Goal: Find specific page/section: Find specific page/section

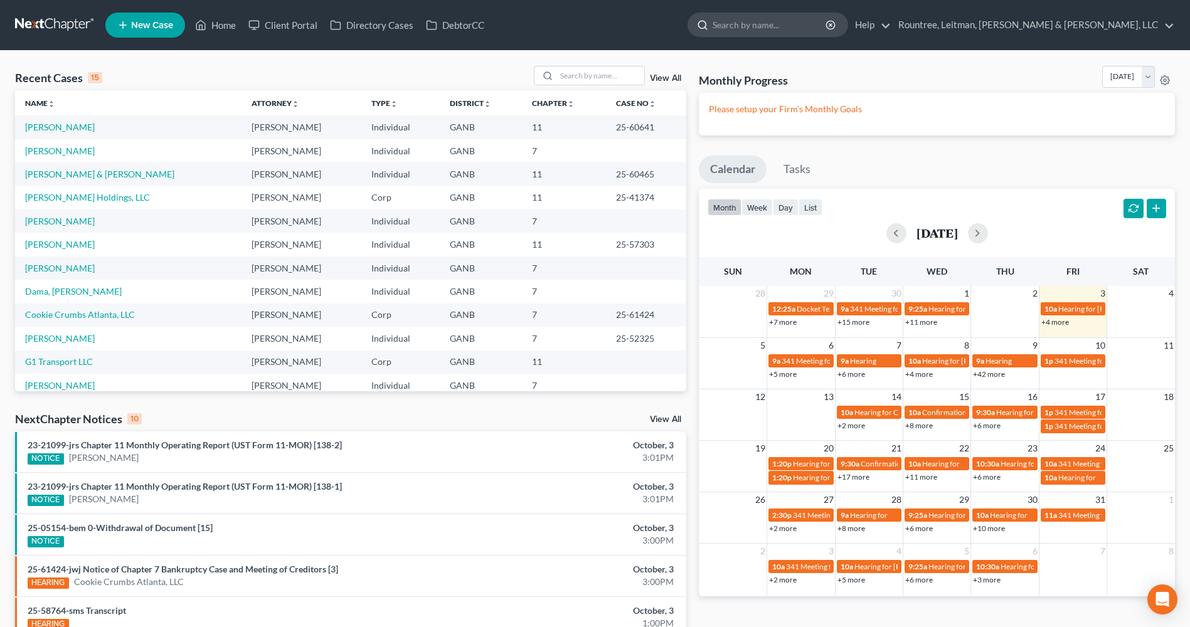
click at [827, 24] on input "search" at bounding box center [770, 24] width 115 height 23
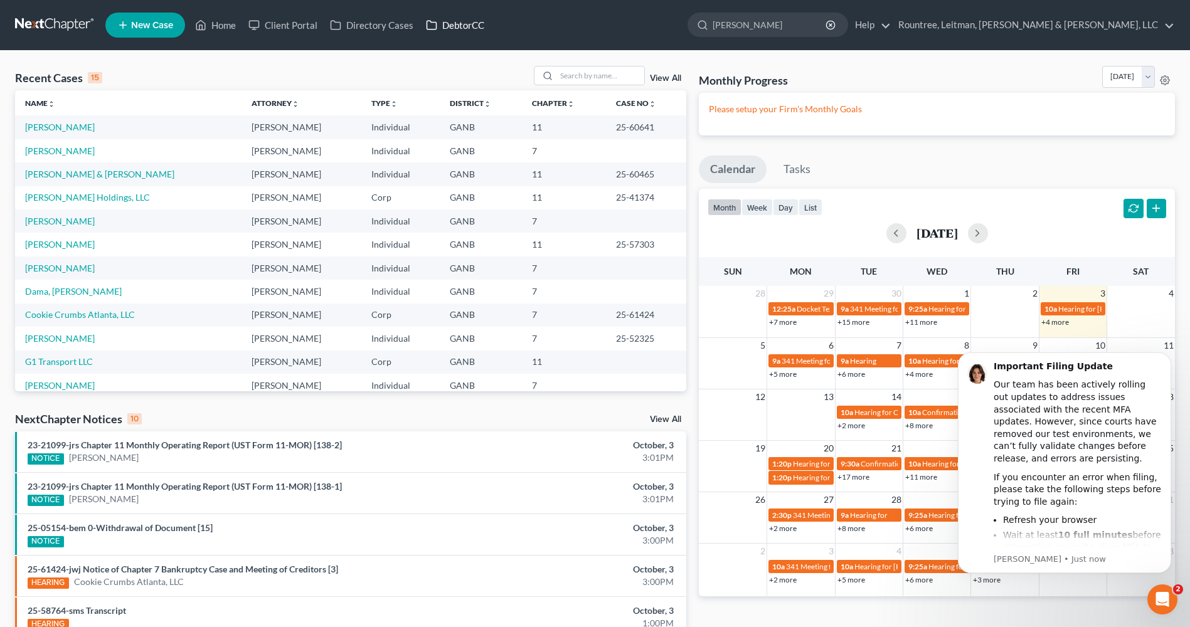
type input "[PERSON_NAME]"
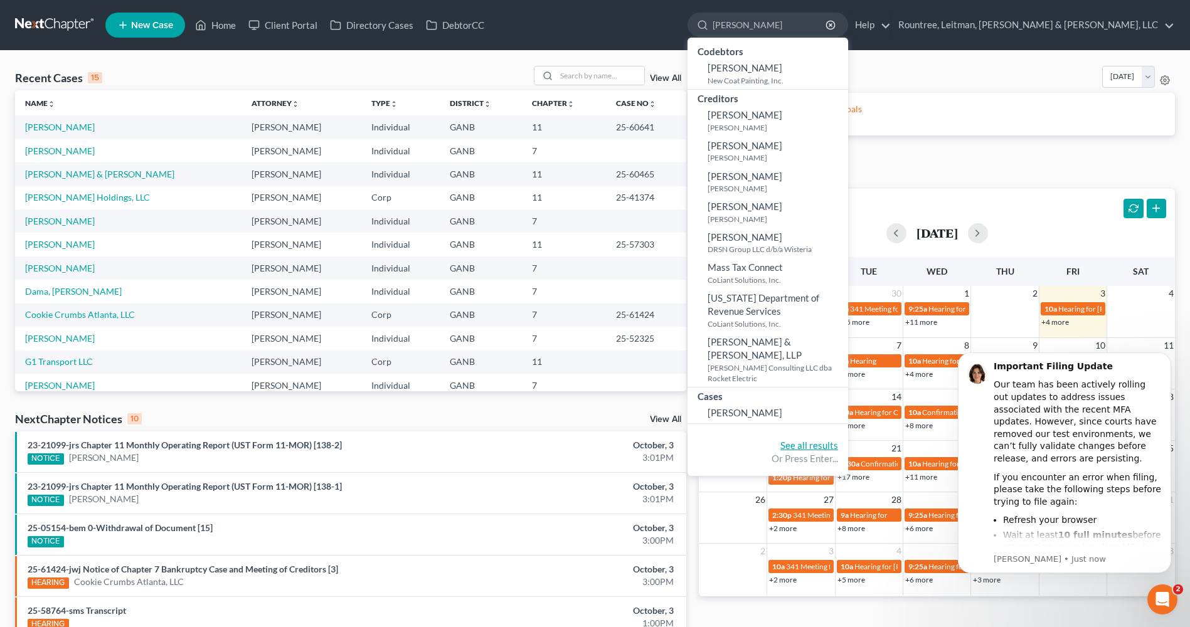
click at [838, 440] on link "See all results" at bounding box center [809, 445] width 58 height 11
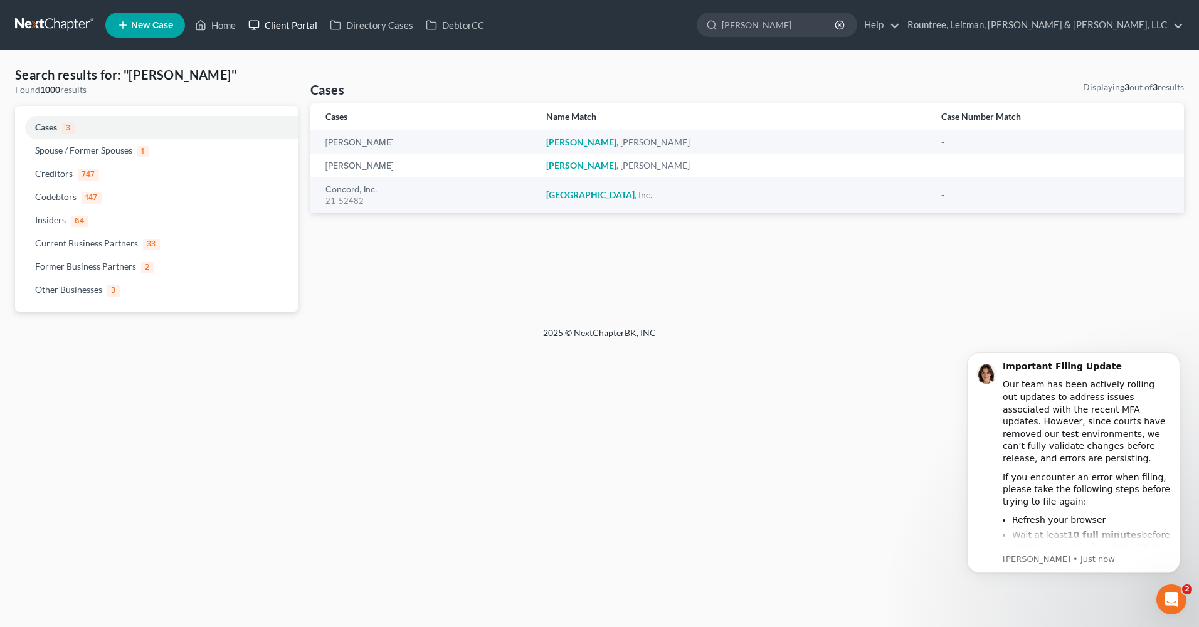
click at [279, 21] on link "Client Portal" at bounding box center [283, 25] width 82 height 23
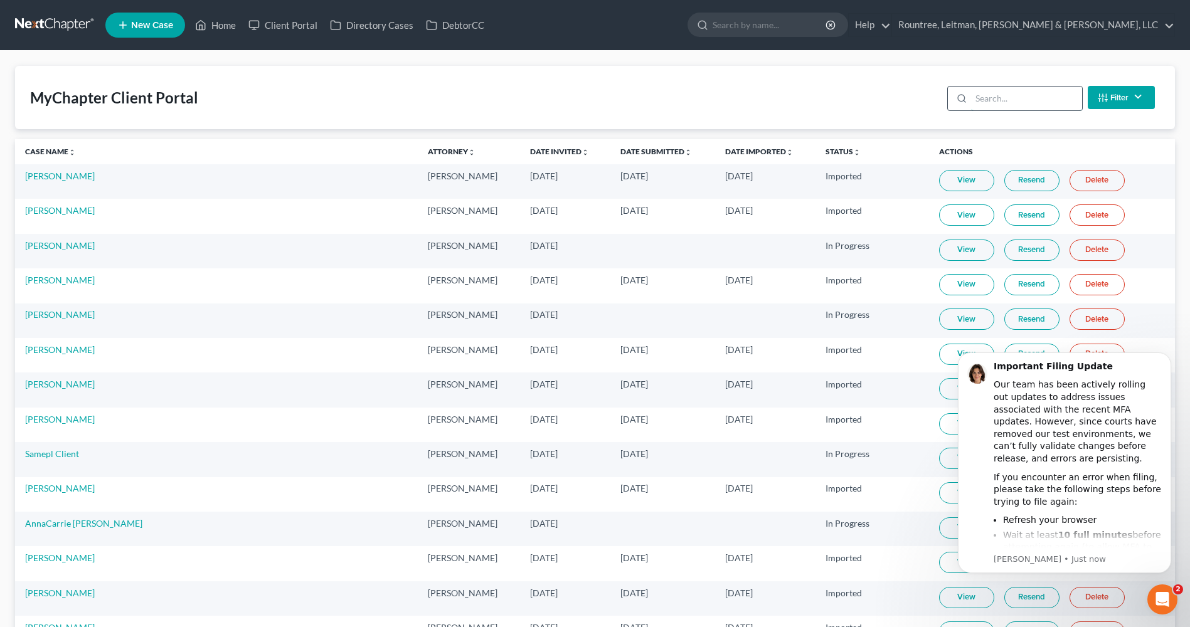
click at [1005, 100] on input "search" at bounding box center [1026, 99] width 111 height 24
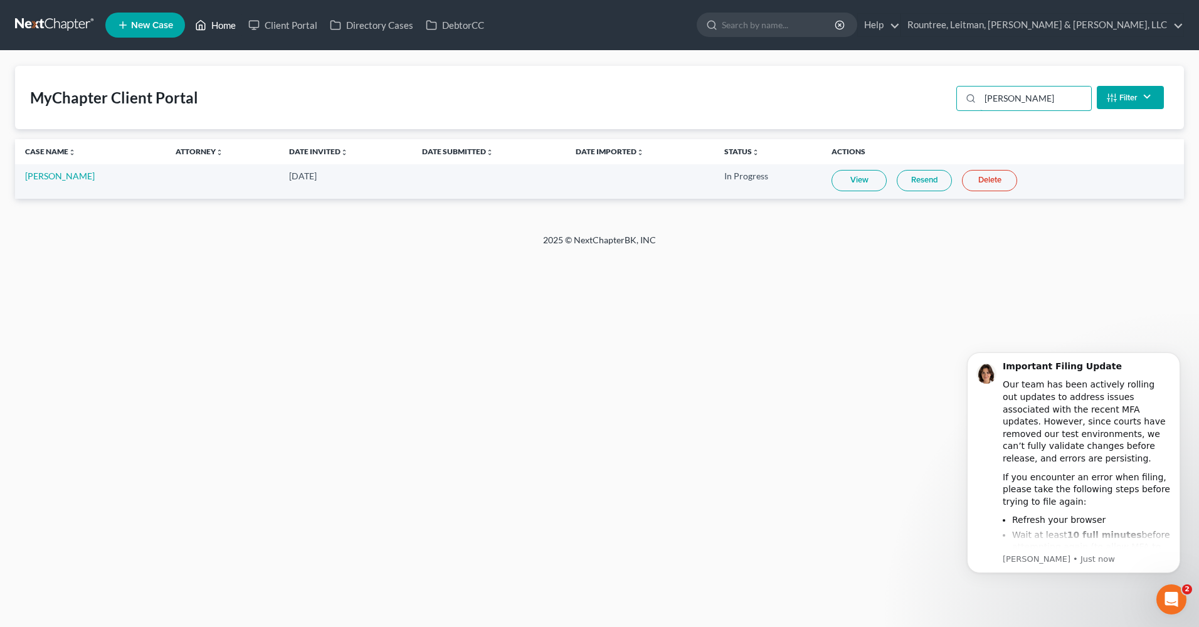
type input "[PERSON_NAME]"
